Goal: Navigation & Orientation: Find specific page/section

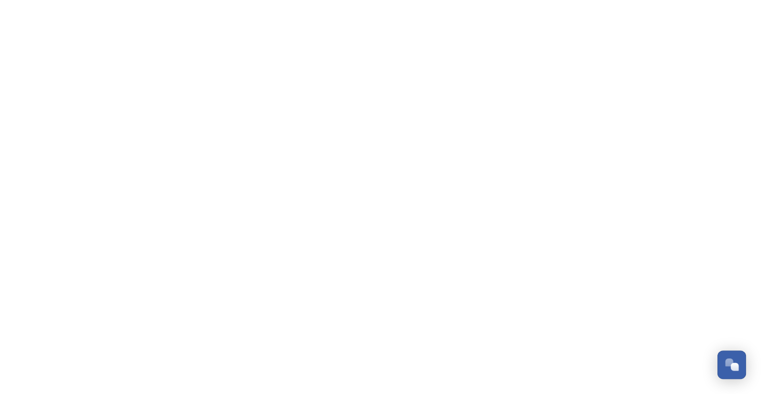
scroll to position [1888, 0]
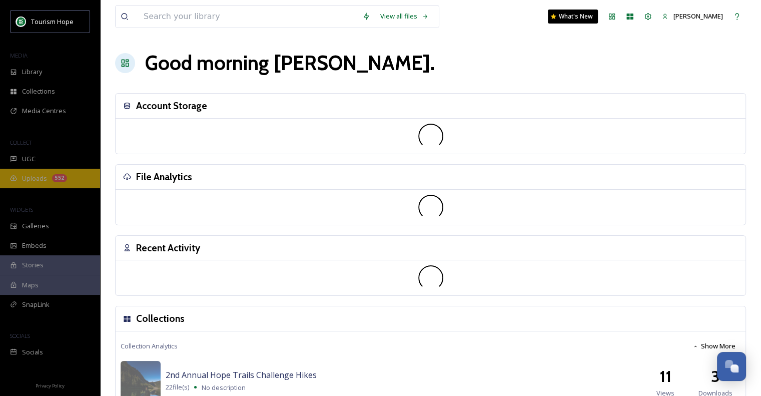
click at [42, 172] on div "Uploads 552" at bounding box center [50, 179] width 100 height 20
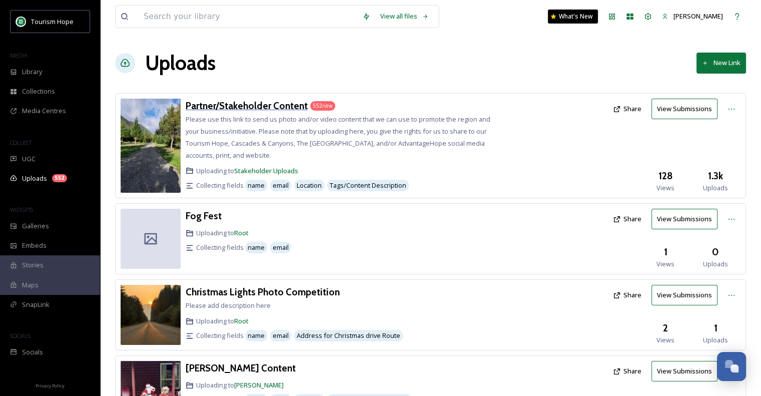
click at [245, 110] on h3 "Partner/Stakeholder Content" at bounding box center [247, 106] width 122 height 12
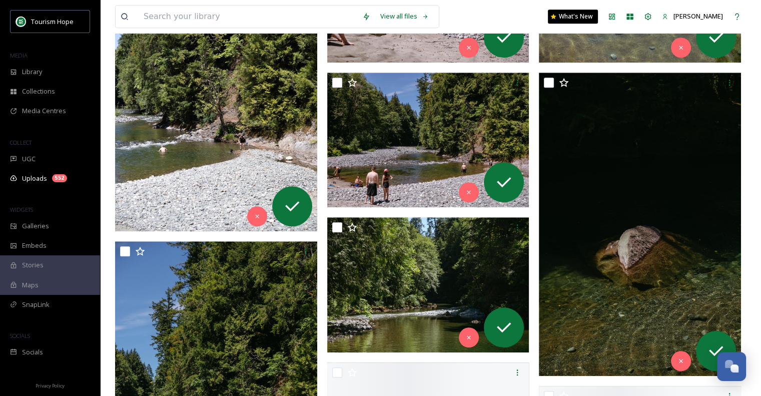
scroll to position [951, 0]
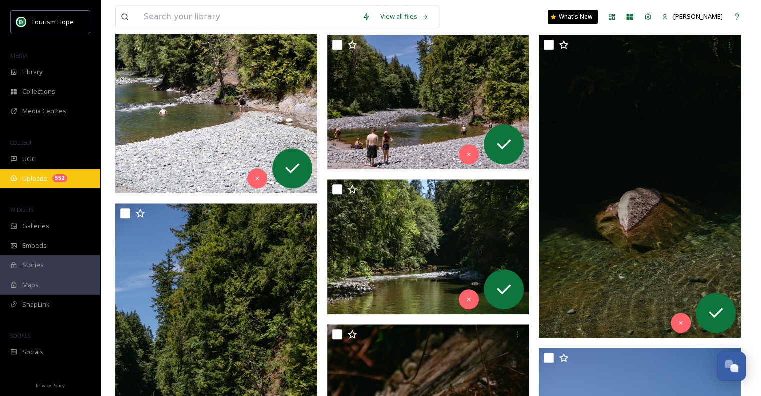
click at [44, 179] on span "Uploads" at bounding box center [34, 179] width 25 height 10
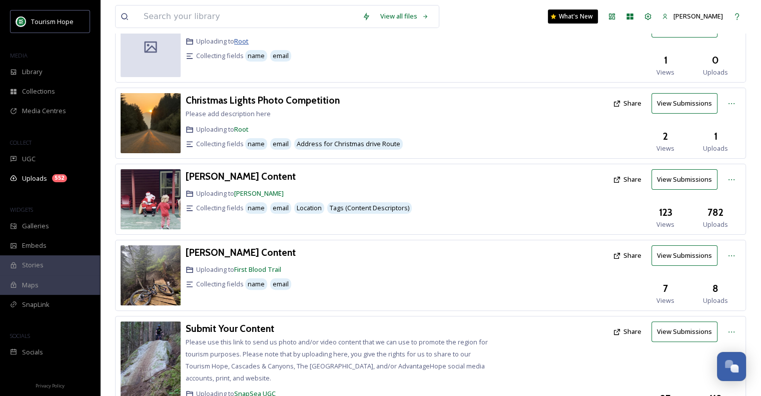
scroll to position [200, 0]
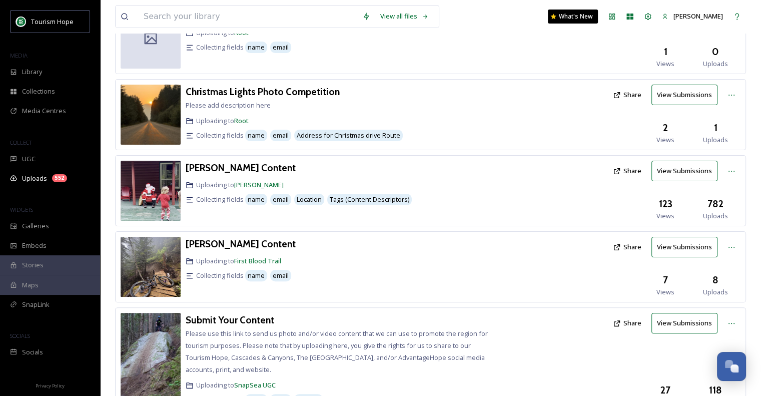
click at [224, 174] on div "[PERSON_NAME] Content Uploading to [PERSON_NAME] Collecting fields name email L…" at bounding box center [341, 191] width 310 height 60
click at [222, 166] on h3 "[PERSON_NAME] Content" at bounding box center [241, 168] width 110 height 12
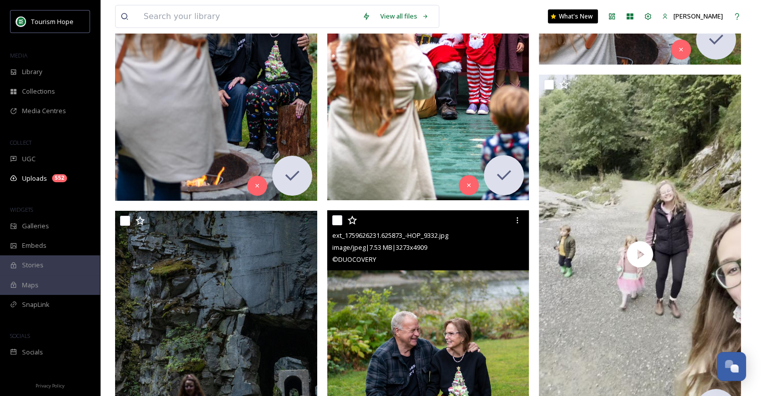
scroll to position [7156, 0]
